Goal: Transaction & Acquisition: Purchase product/service

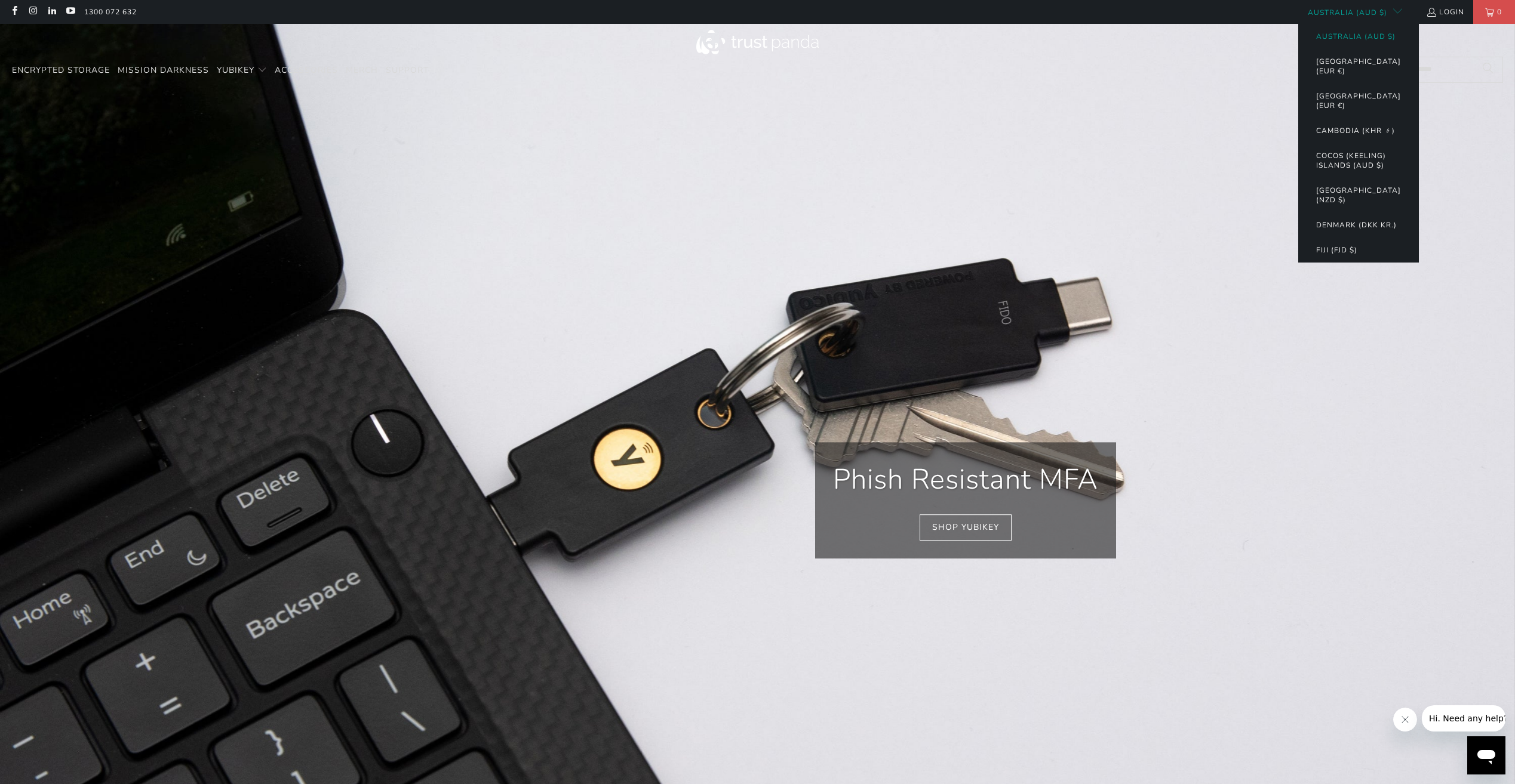
scroll to position [0, 259]
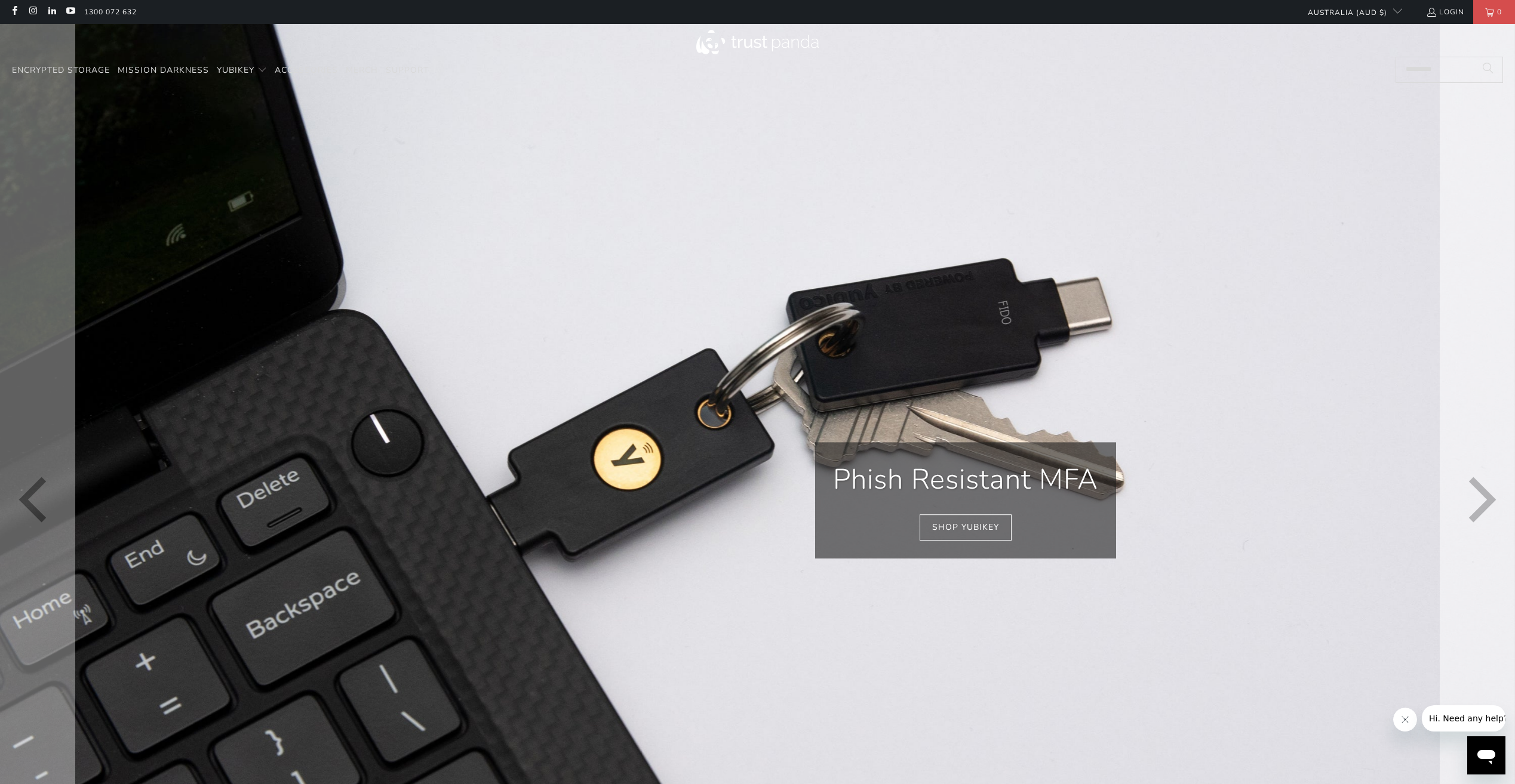
click at [1473, 509] on icon "Next" at bounding box center [1478, 500] width 45 height 572
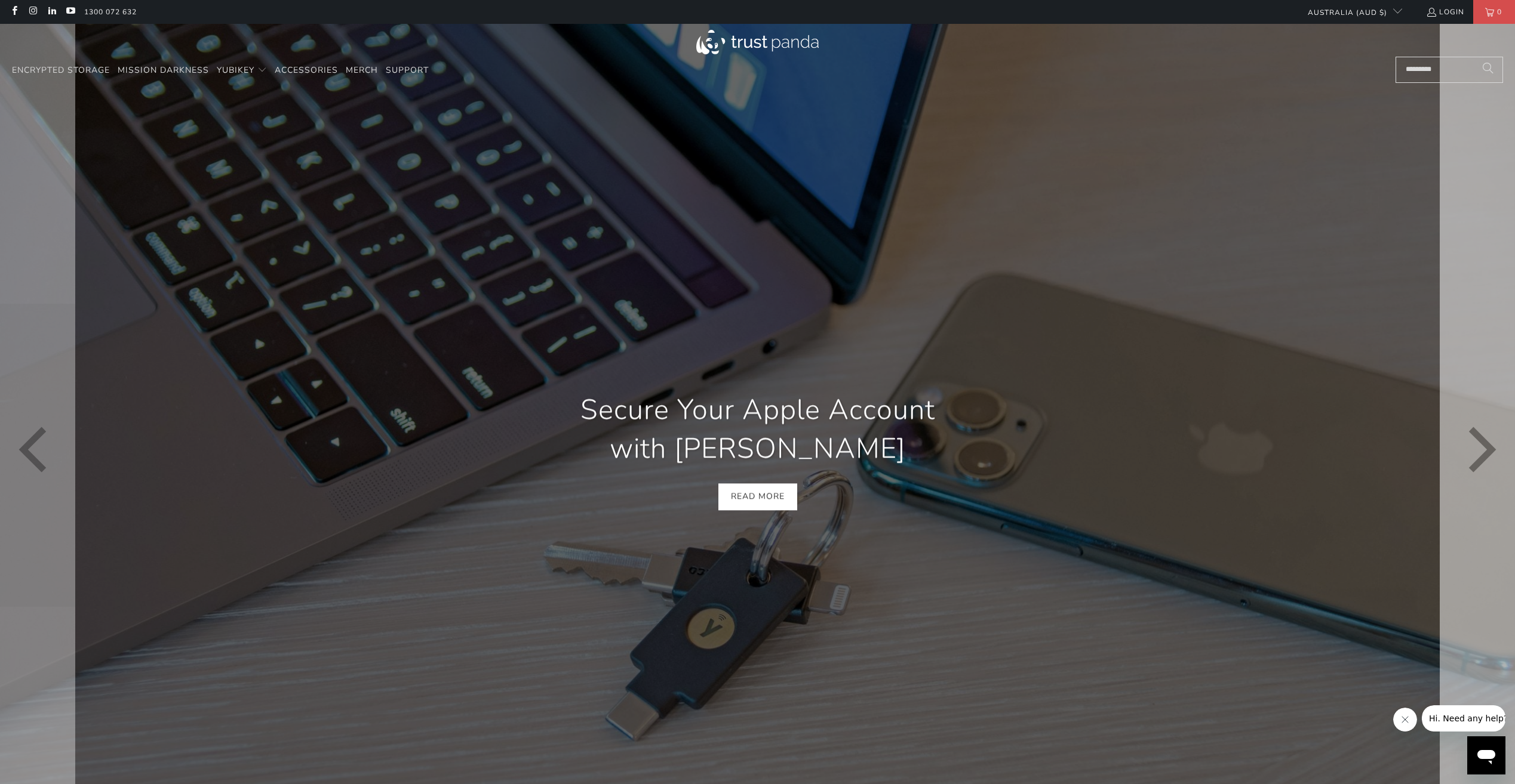
click at [1473, 508] on icon "Next" at bounding box center [1478, 449] width 45 height 511
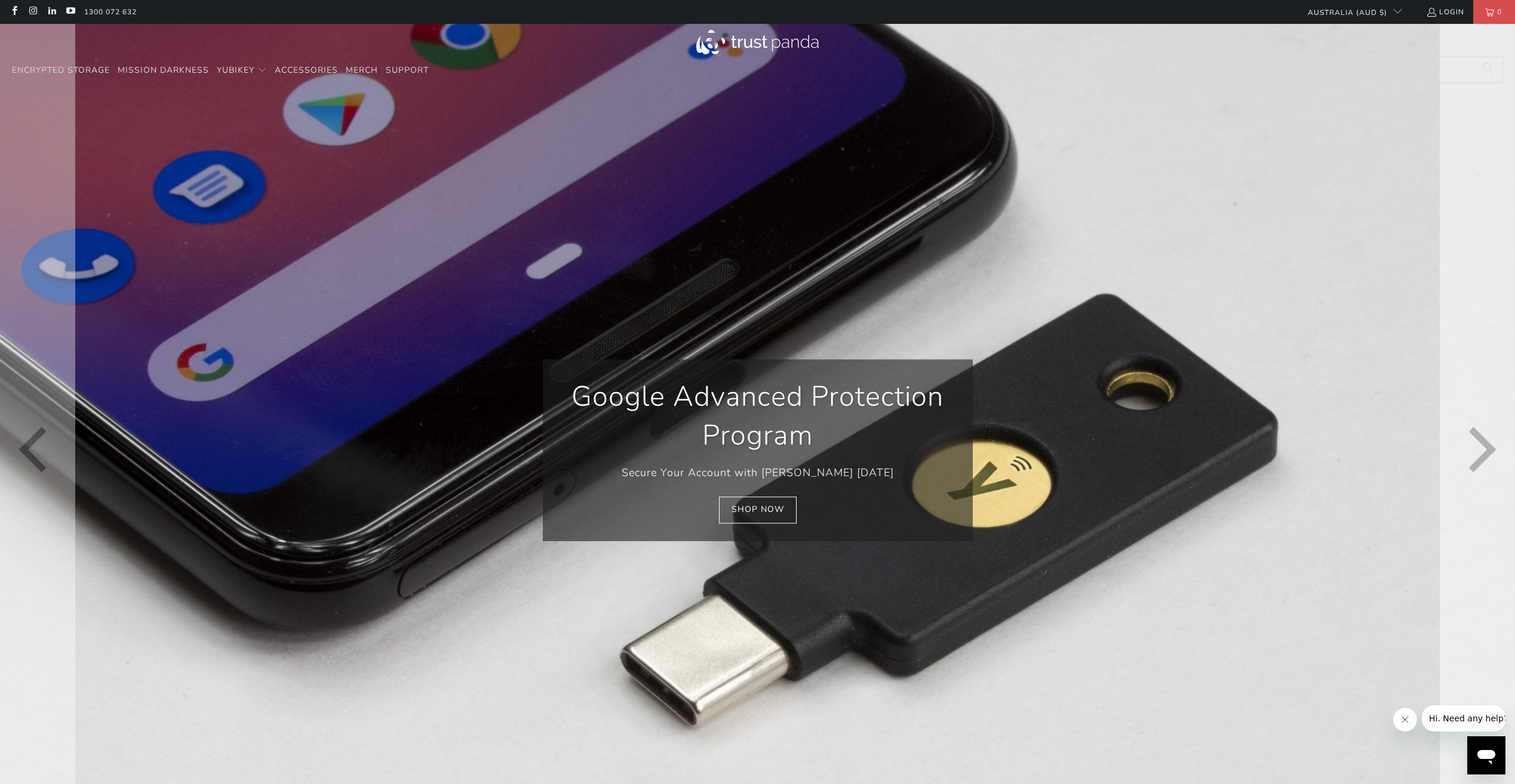
click at [1474, 506] on icon "Next" at bounding box center [1478, 449] width 45 height 511
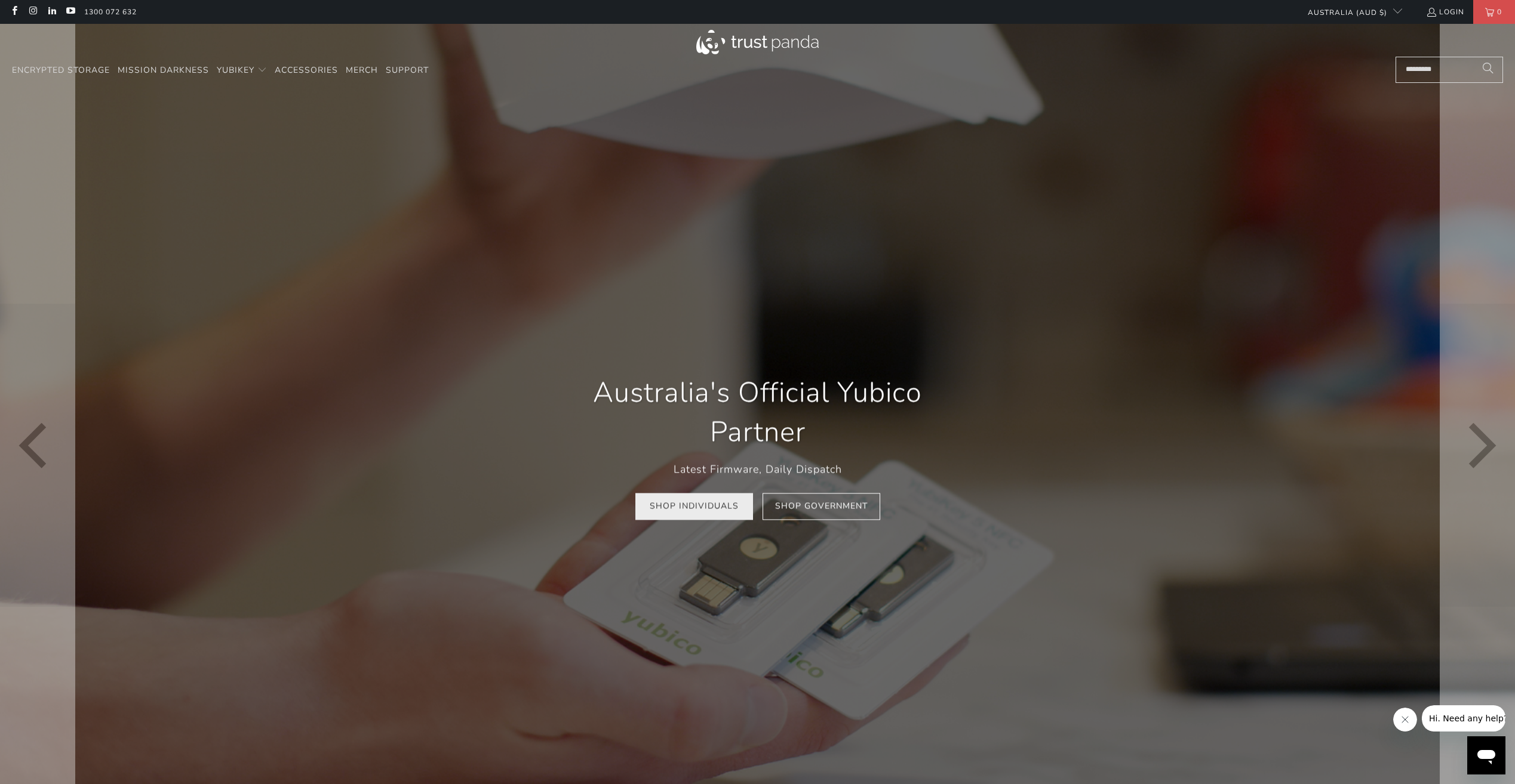
scroll to position [0, 777]
click at [699, 511] on link "Shop Individuals" at bounding box center [694, 506] width 118 height 27
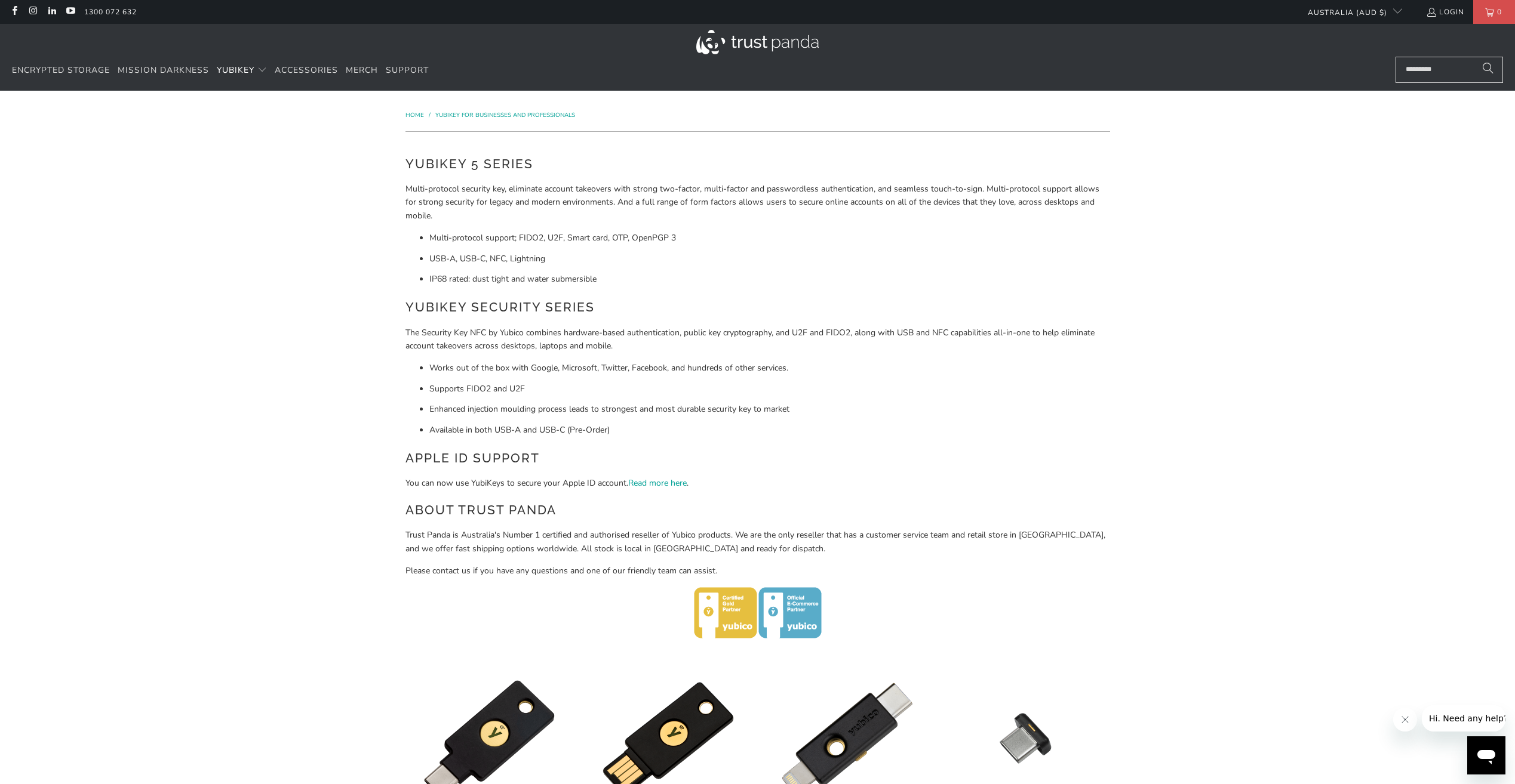
drag, startPoint x: 232, startPoint y: 432, endPoint x: 185, endPoint y: 254, distance: 184.1
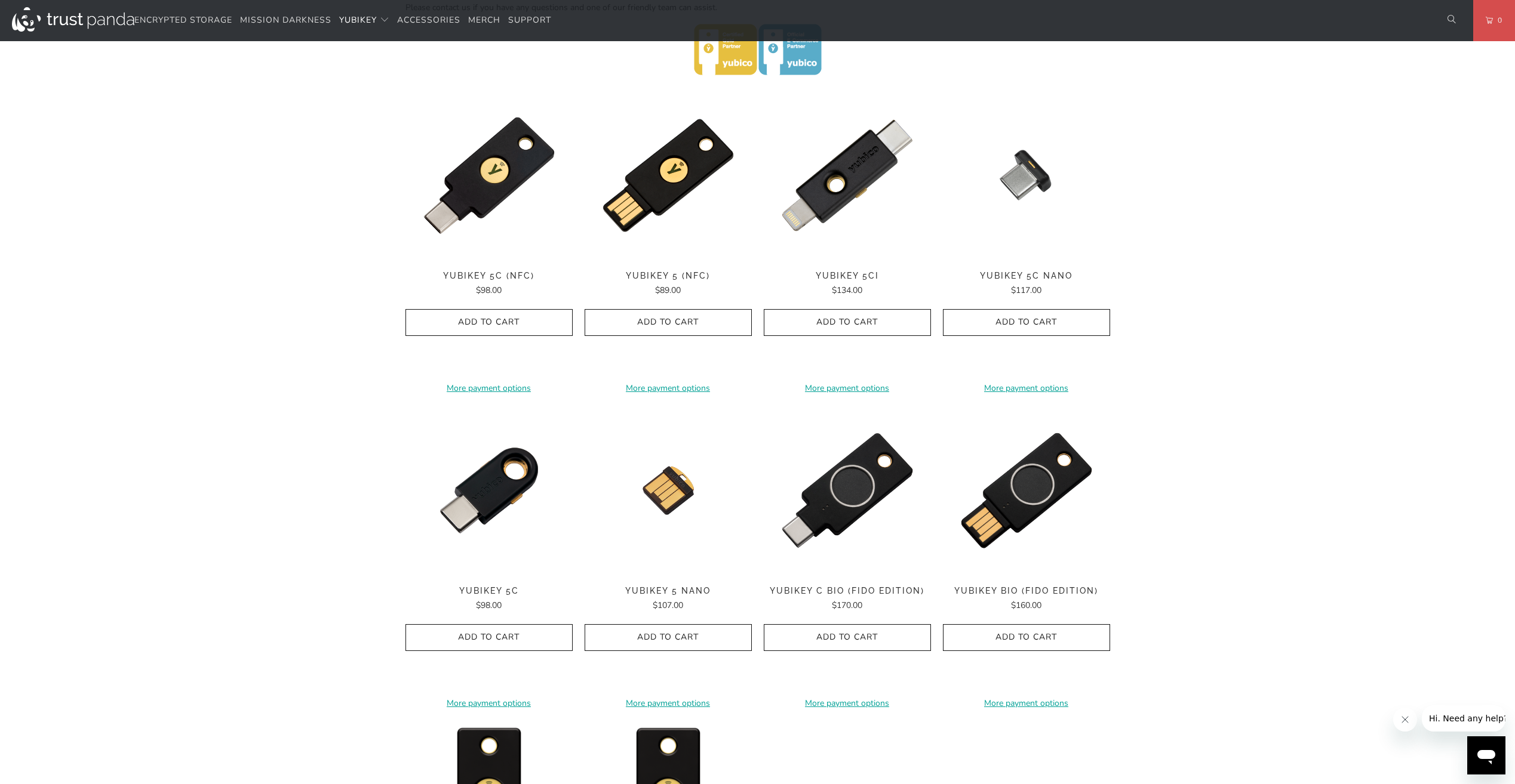
scroll to position [418, 0]
